Goal: Information Seeking & Learning: Compare options

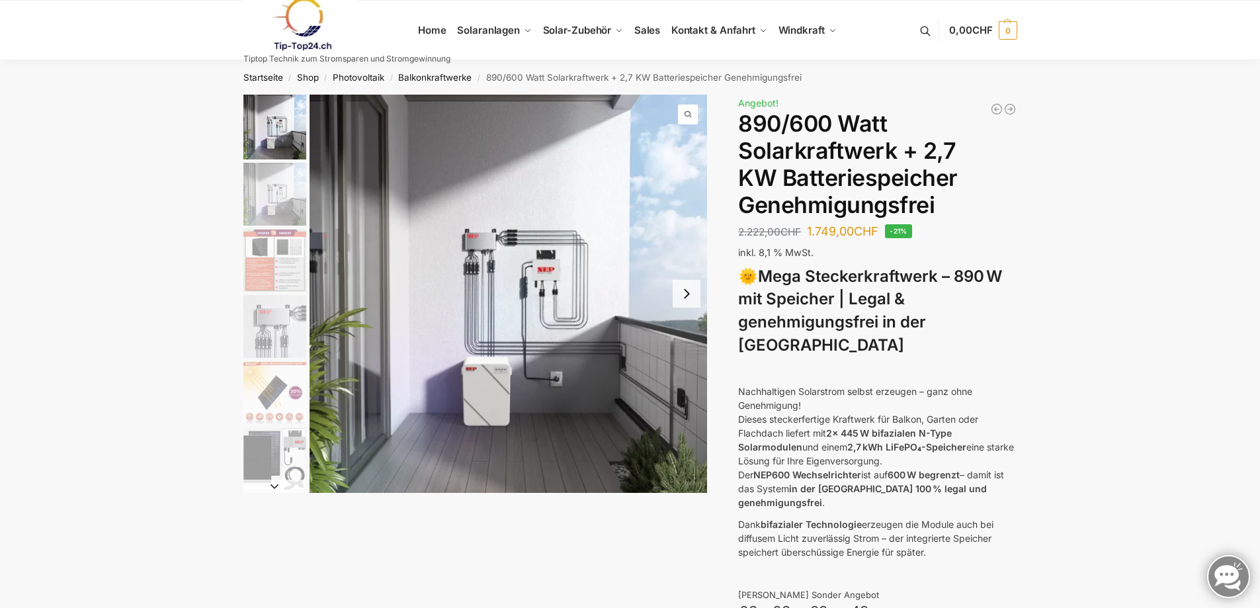
click at [683, 290] on button "Next slide" at bounding box center [687, 294] width 28 height 28
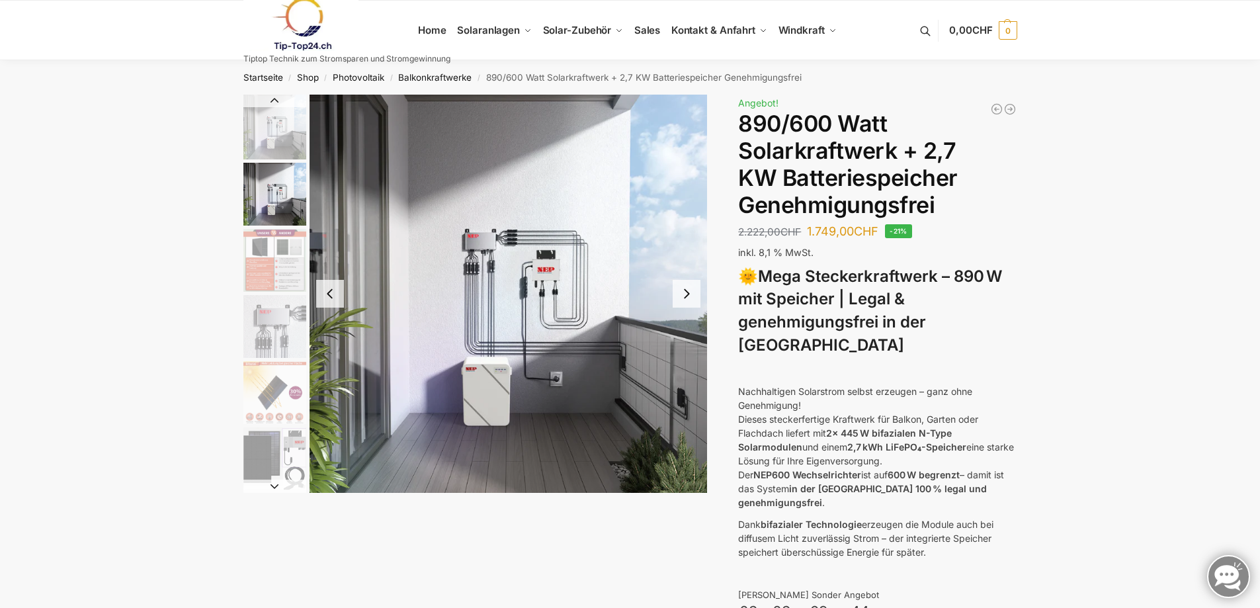
click at [683, 290] on button "Next slide" at bounding box center [687, 294] width 28 height 28
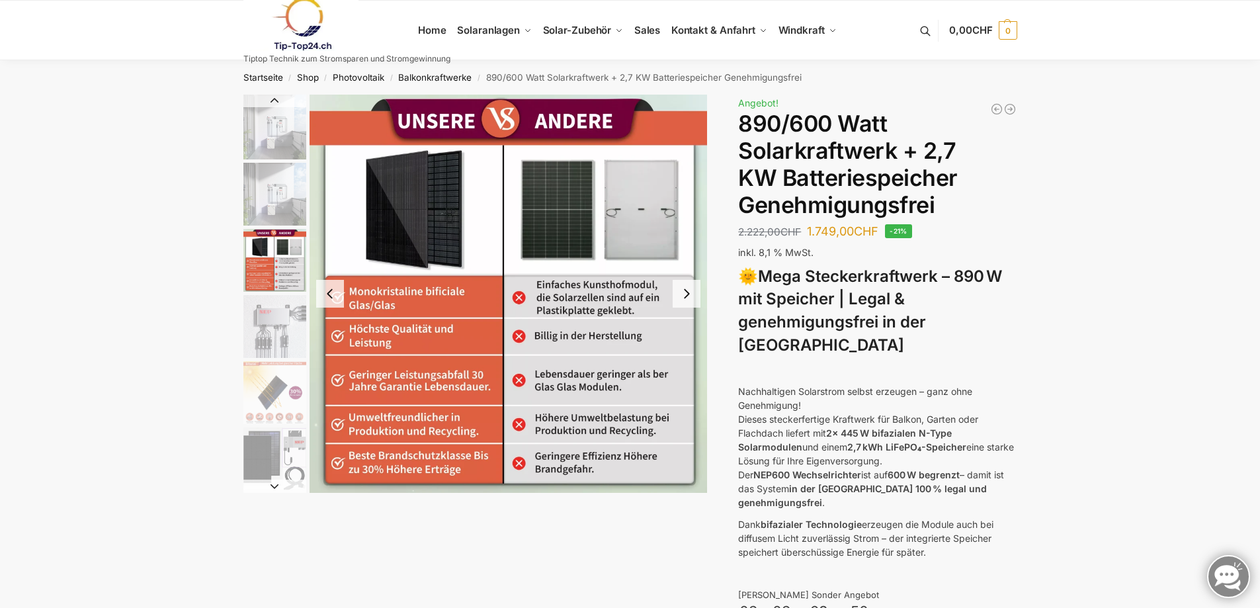
click at [686, 292] on button "Next slide" at bounding box center [687, 294] width 28 height 28
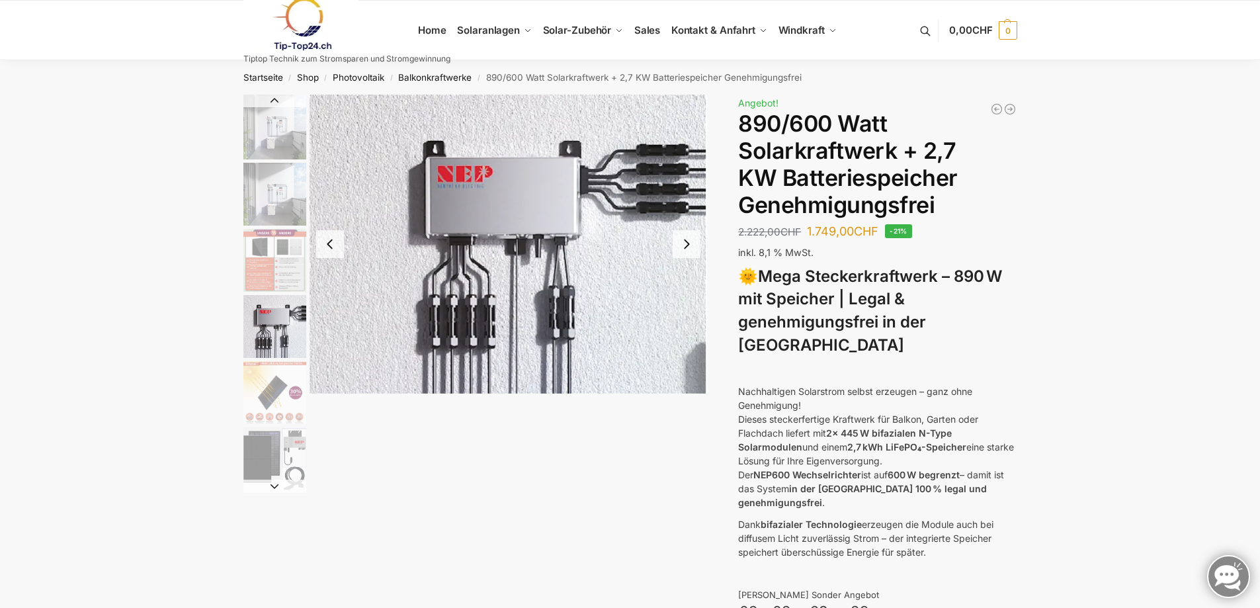
click at [688, 241] on button "Next slide" at bounding box center [687, 244] width 28 height 28
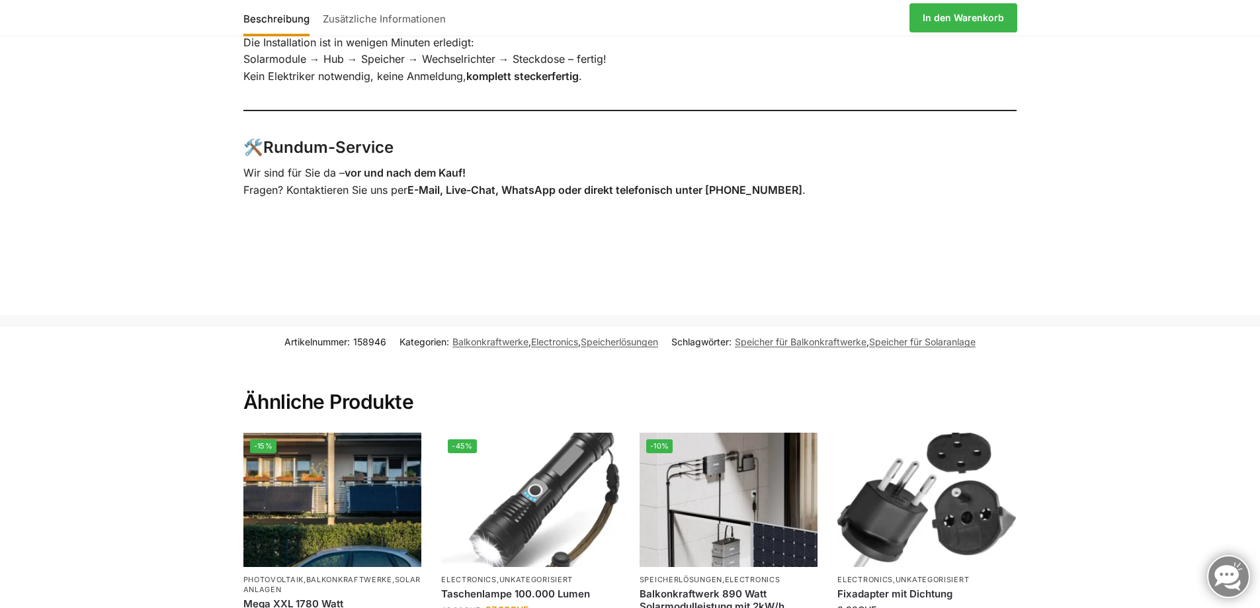
scroll to position [2579, 0]
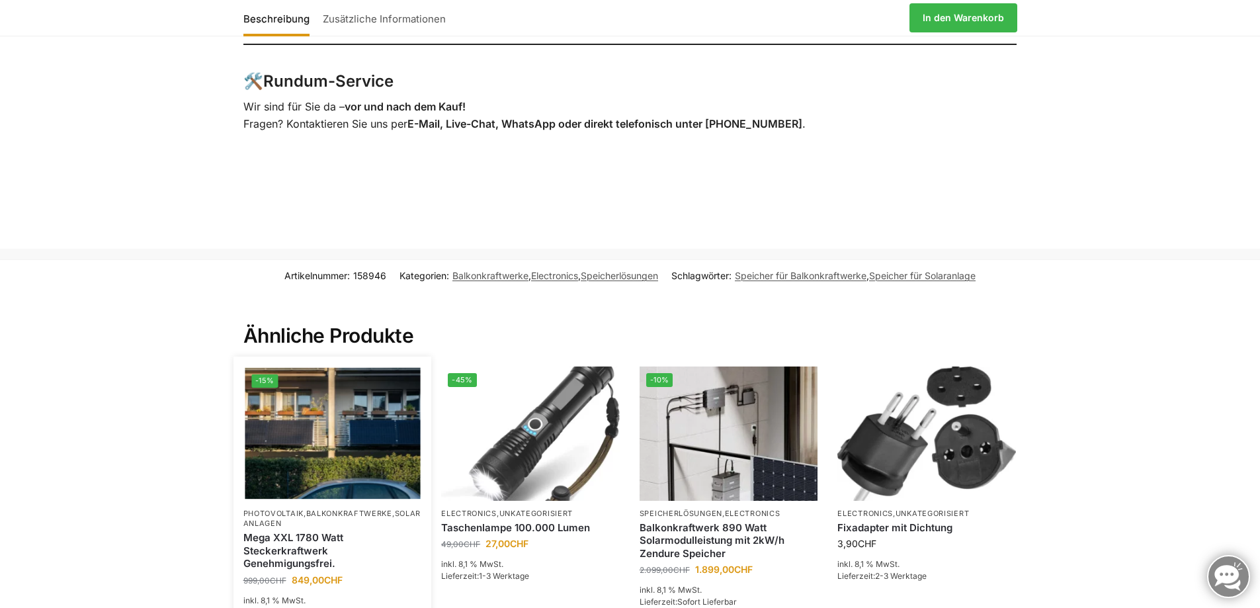
click at [312, 384] on img at bounding box center [332, 434] width 175 height 132
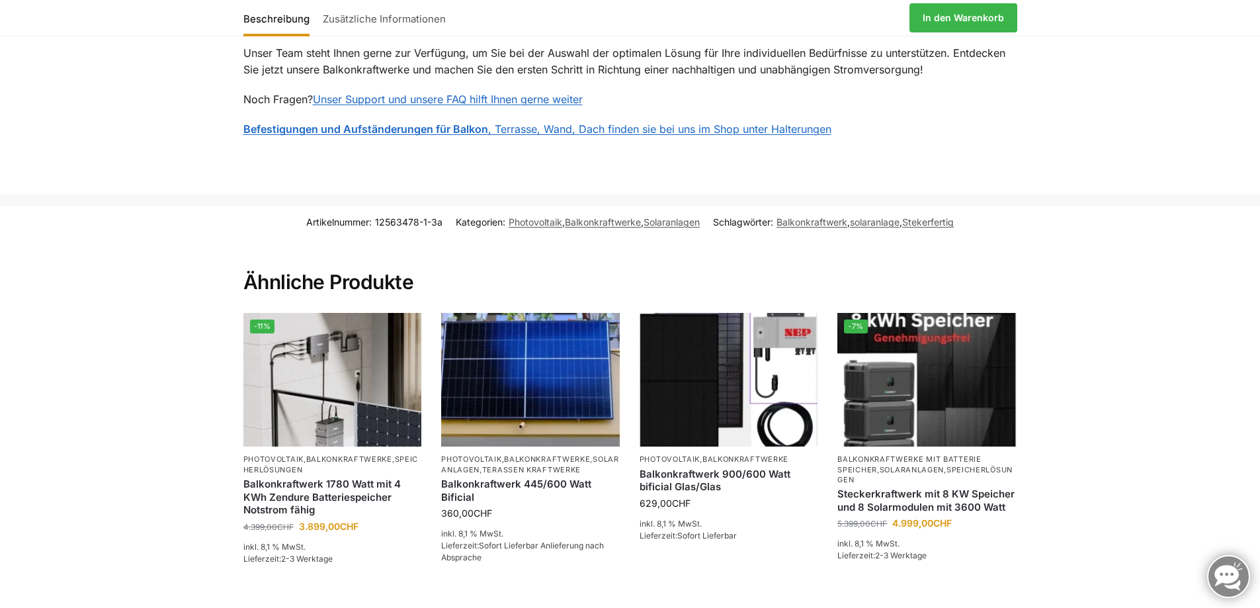
scroll to position [1984, 0]
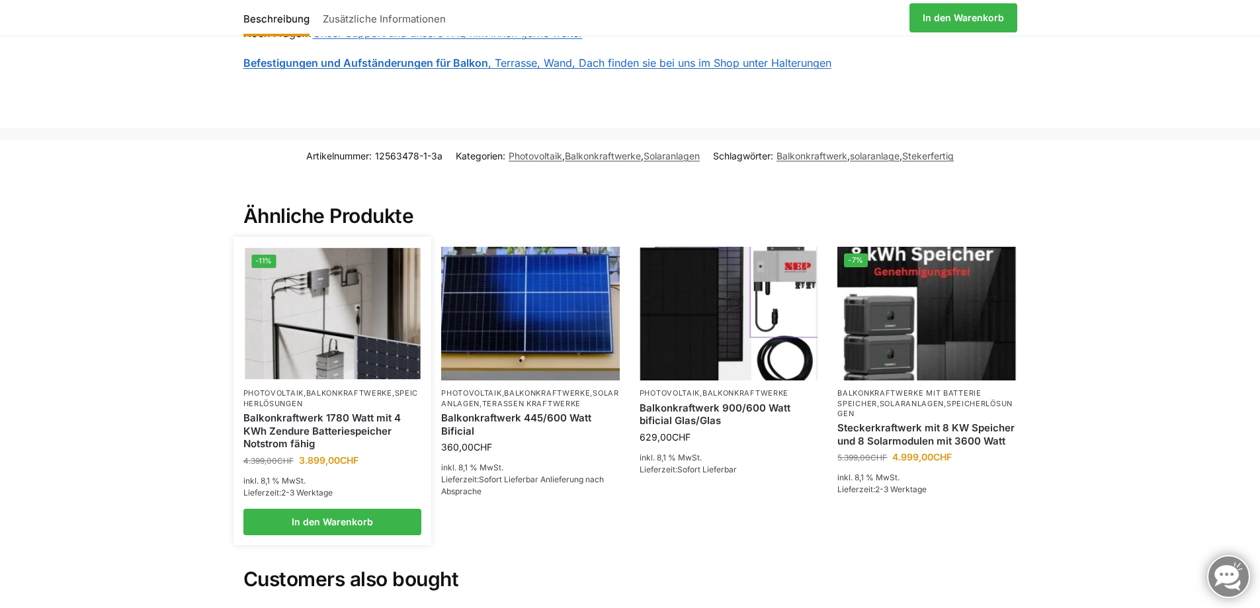
click at [312, 290] on img at bounding box center [332, 314] width 175 height 132
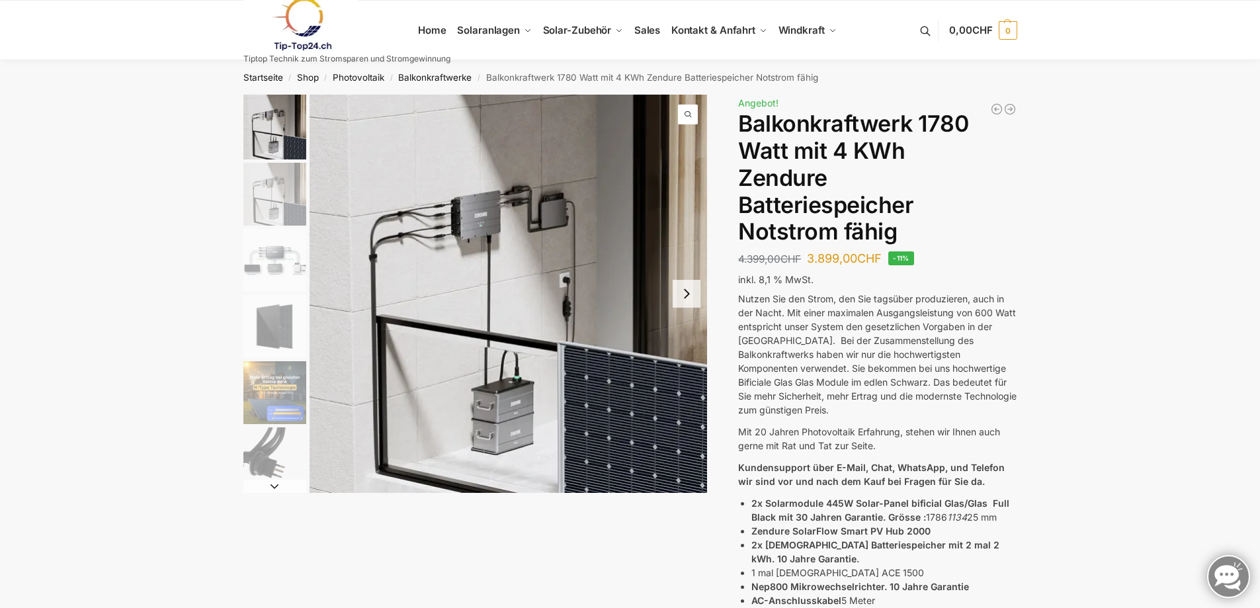
click at [690, 293] on button "Next slide" at bounding box center [687, 294] width 28 height 28
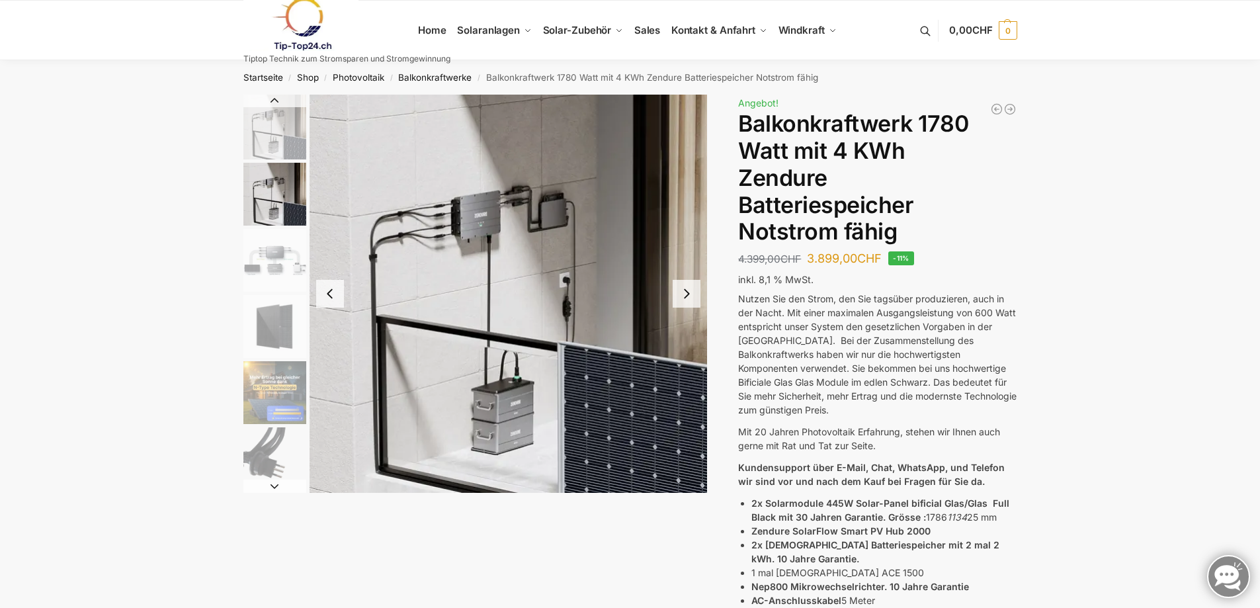
click at [690, 293] on button "Next slide" at bounding box center [687, 294] width 28 height 28
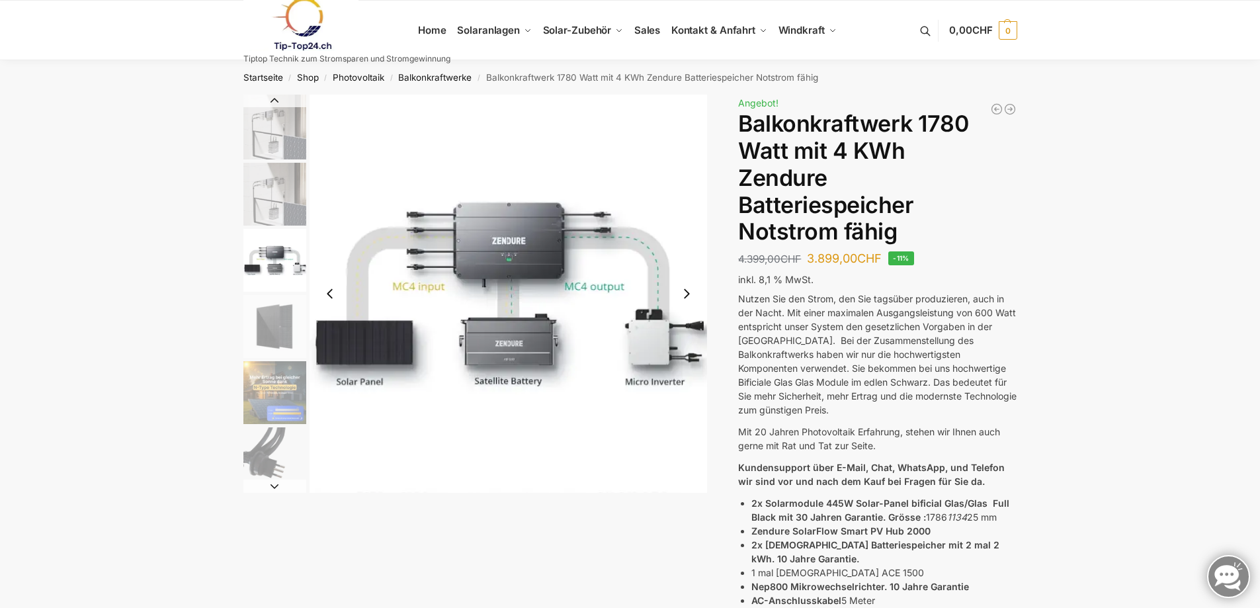
click at [685, 291] on button "Next slide" at bounding box center [687, 294] width 28 height 28
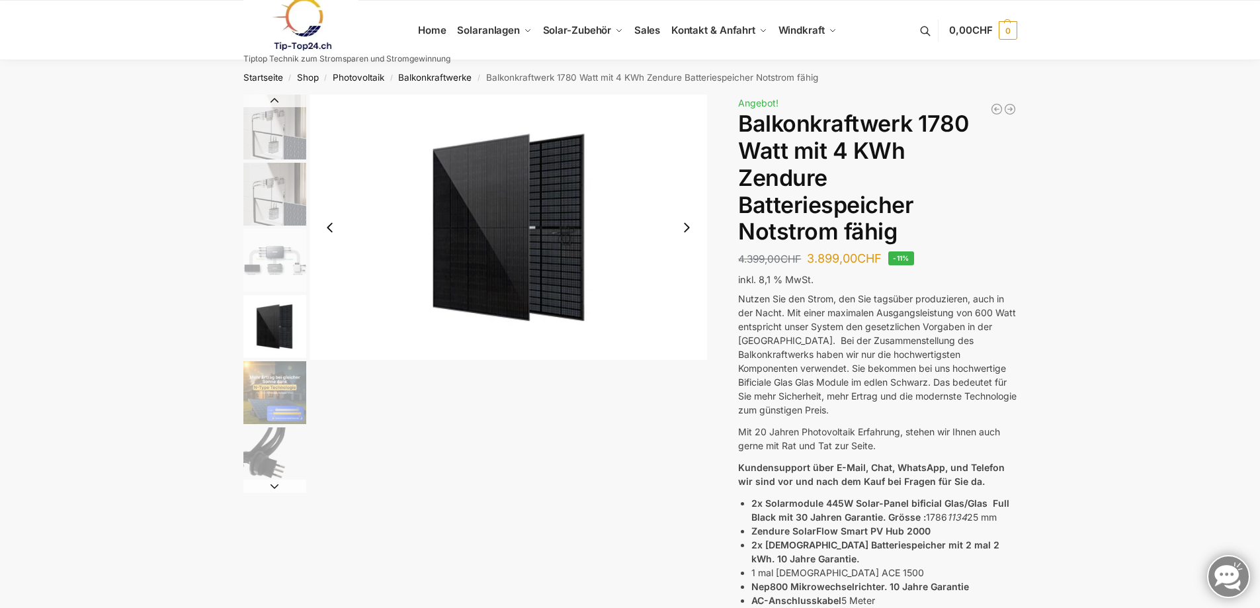
click at [684, 224] on button "Next slide" at bounding box center [687, 228] width 28 height 28
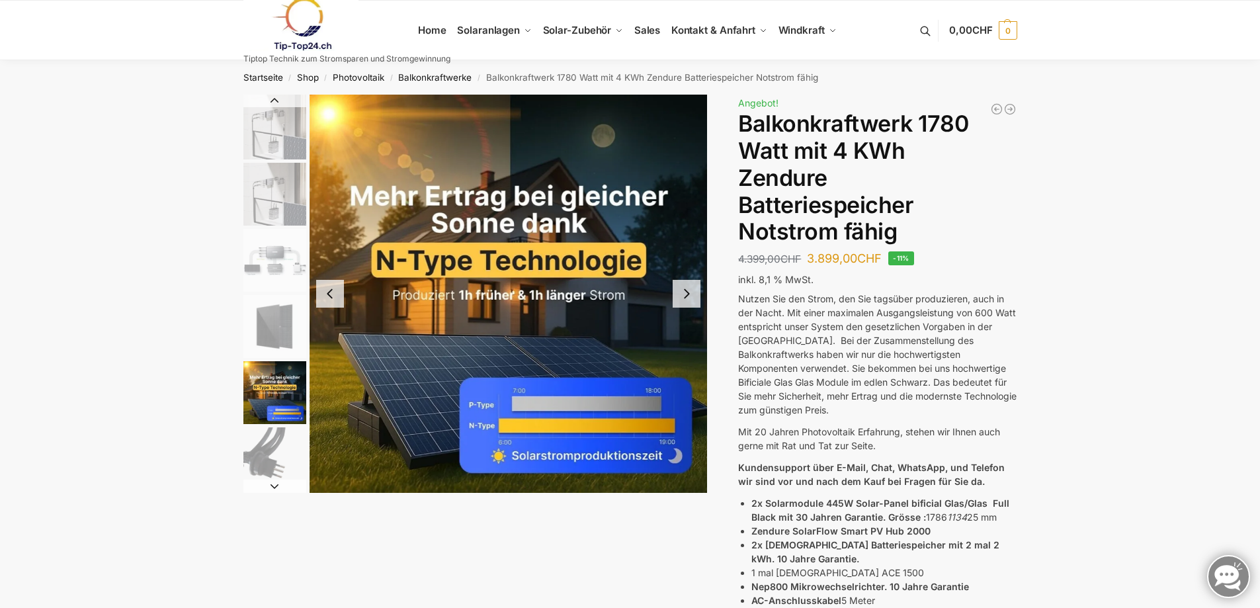
click at [687, 288] on button "Next slide" at bounding box center [687, 294] width 28 height 28
